Goal: Register for event/course

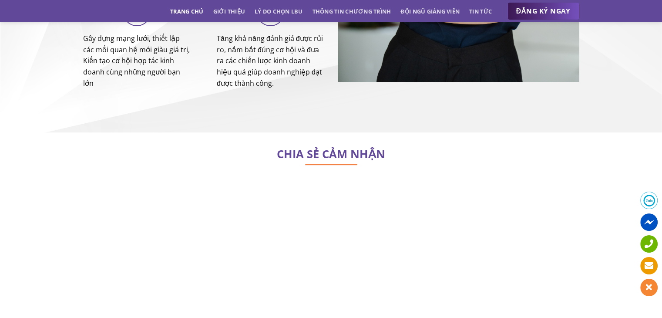
scroll to position [3648, 0]
click at [409, 164] on p at bounding box center [331, 170] width 496 height 12
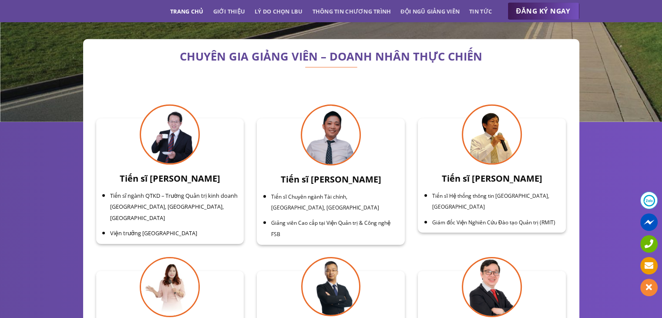
scroll to position [2697, 0]
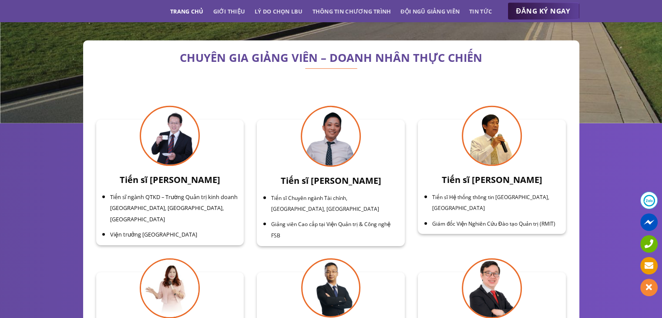
click at [546, 10] on span "ĐĂNG KÝ NGAY" at bounding box center [543, 11] width 54 height 11
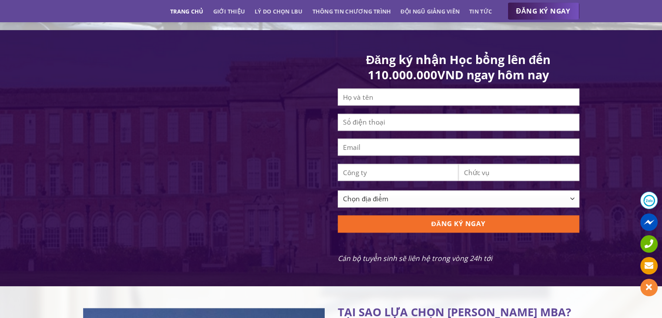
scroll to position [826, 0]
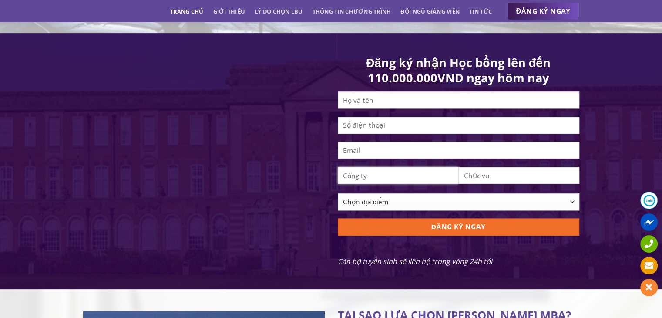
click at [388, 184] on input "Contact form" at bounding box center [398, 175] width 121 height 17
click at [473, 180] on input "Contact form" at bounding box center [518, 175] width 121 height 17
click at [424, 217] on label "Chọn địa điểm [GEOGRAPHIC_DATA] [GEOGRAPHIC_DATA] [GEOGRAPHIC_DATA] [GEOGRAPHIC…" at bounding box center [458, 204] width 241 height 23
click at [424, 210] on select "Chọn địa điểm [GEOGRAPHIC_DATA] [GEOGRAPHIC_DATA] [GEOGRAPHIC_DATA] [GEOGRAPHIC…" at bounding box center [458, 201] width 241 height 17
click at [411, 204] on select "Chọn địa điểm [GEOGRAPHIC_DATA] [GEOGRAPHIC_DATA] [GEOGRAPHIC_DATA] [GEOGRAPHIC…" at bounding box center [458, 201] width 241 height 17
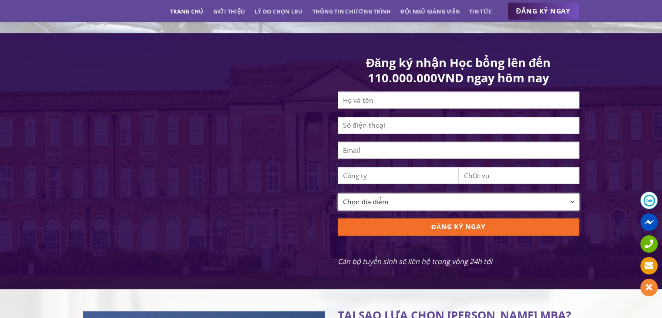
select select "[GEOGRAPHIC_DATA]"
click at [338, 210] on select "Chọn địa điểm [GEOGRAPHIC_DATA] [GEOGRAPHIC_DATA] [GEOGRAPHIC_DATA] [GEOGRAPHIC…" at bounding box center [458, 201] width 241 height 17
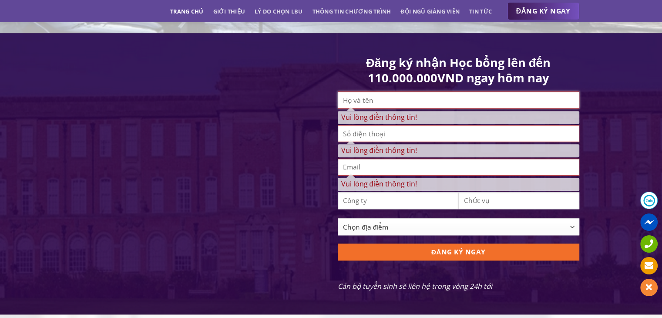
click at [407, 108] on input "Vui lòng điền thông tin!" at bounding box center [458, 99] width 241 height 17
type input "hoàng nữ tú uyên"
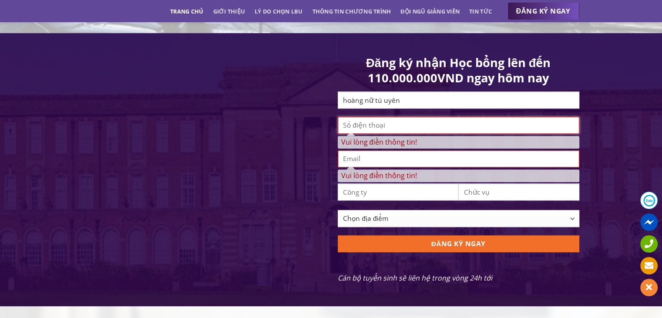
click at [400, 143] on span "Vui lòng điền thông tin!" at bounding box center [458, 133] width 241 height 32
click at [400, 134] on input "Vui lòng điền thông tin!" at bounding box center [458, 125] width 241 height 17
type input "0366832388"
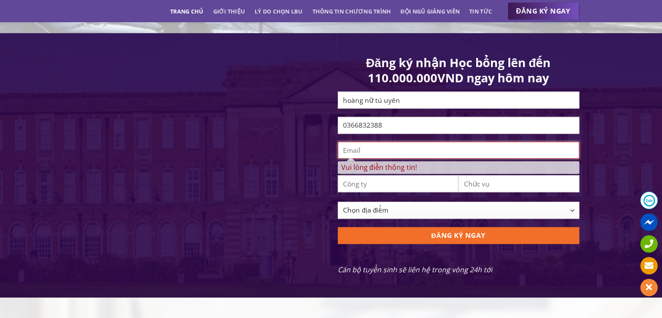
click at [395, 166] on span "Vui lòng điền thông tin!" at bounding box center [458, 157] width 241 height 32
click at [395, 158] on input "Vui lòng điền thông tin!" at bounding box center [458, 149] width 241 height 17
type input "[EMAIL_ADDRESS][DOMAIN_NAME]"
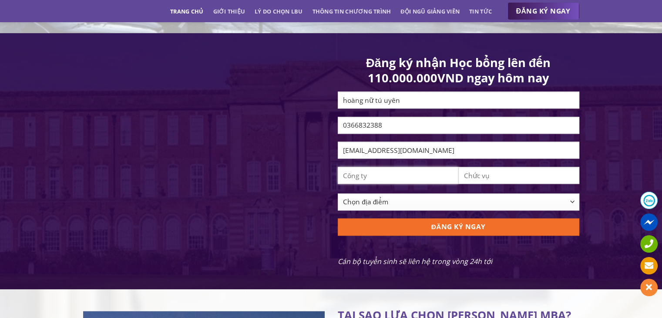
click at [391, 184] on input "Contact form" at bounding box center [398, 175] width 121 height 17
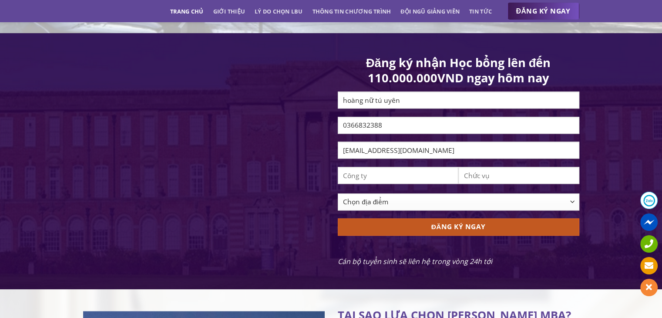
click at [434, 232] on input "ĐĂNG KÝ NGAY" at bounding box center [458, 226] width 241 height 17
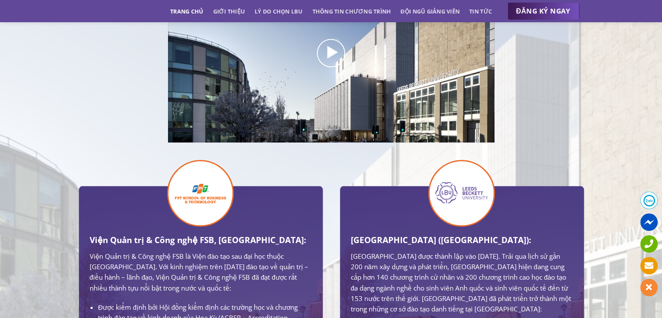
scroll to position [386, 0]
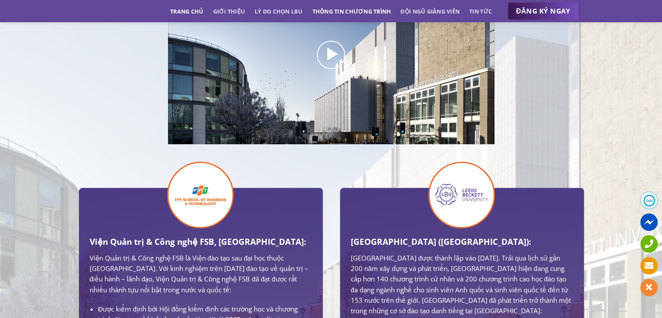
click at [347, 10] on link "Thông tin chương trình" at bounding box center [351, 11] width 79 height 16
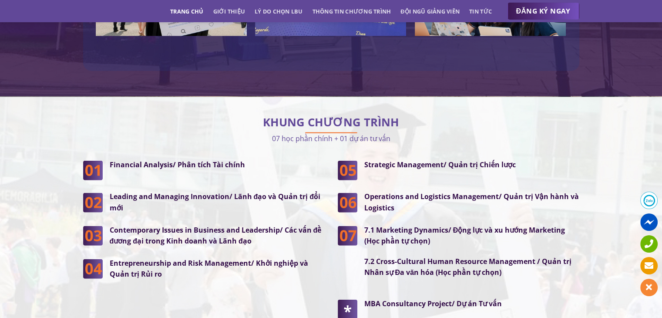
scroll to position [2198, 0]
